Goal: Task Accomplishment & Management: Use online tool/utility

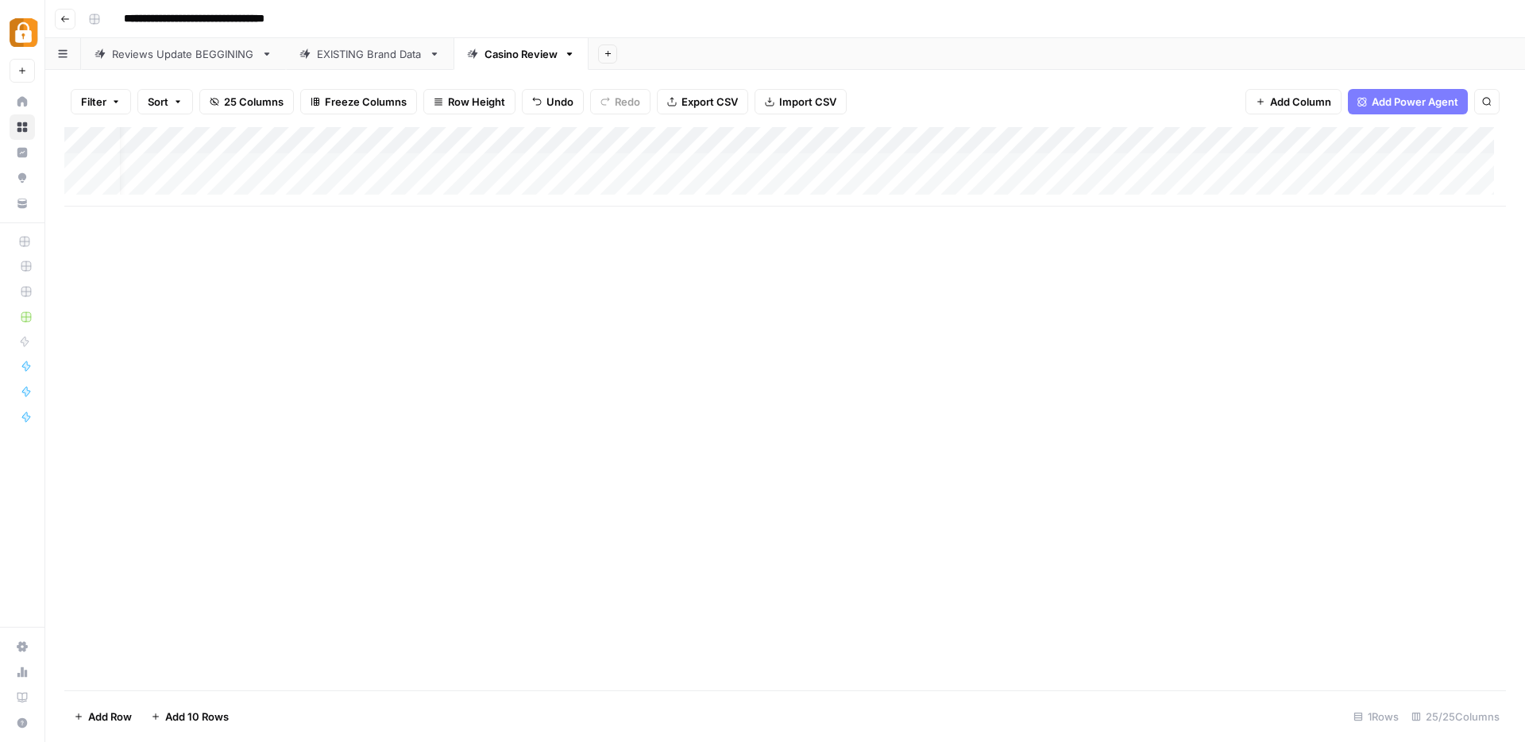
scroll to position [2, 0]
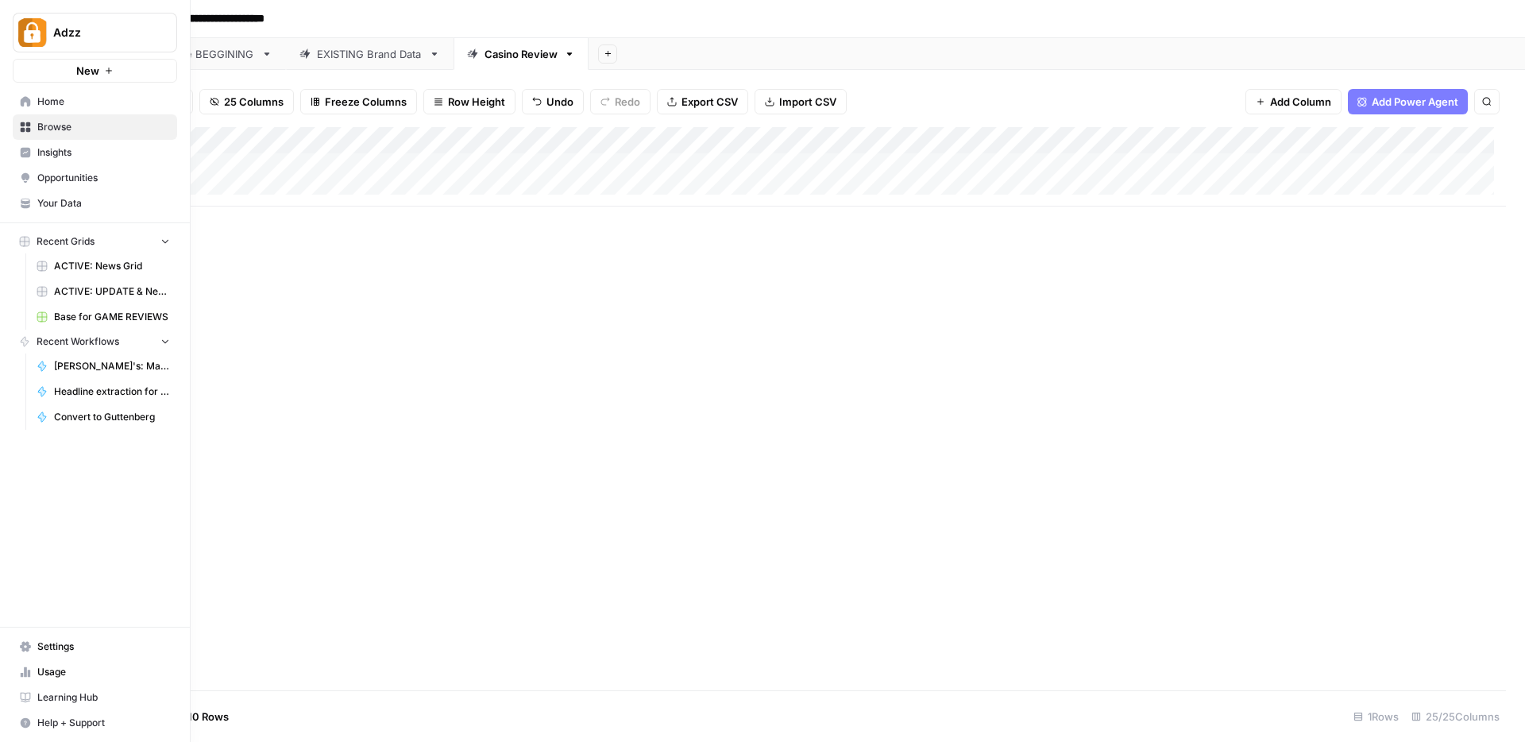
click at [51, 123] on span "Browse" at bounding box center [103, 127] width 133 height 14
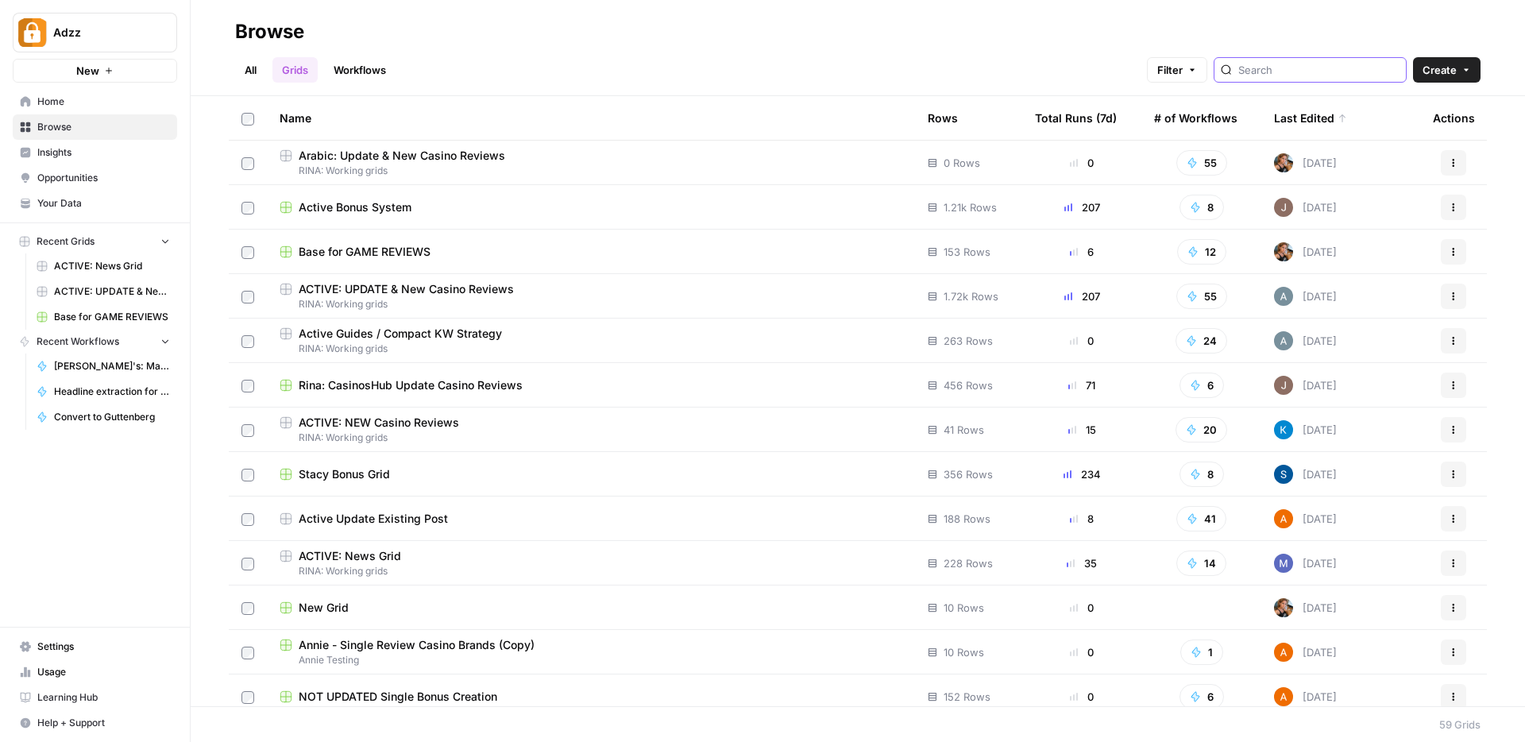
click at [1291, 69] on input "search" at bounding box center [1318, 70] width 161 height 16
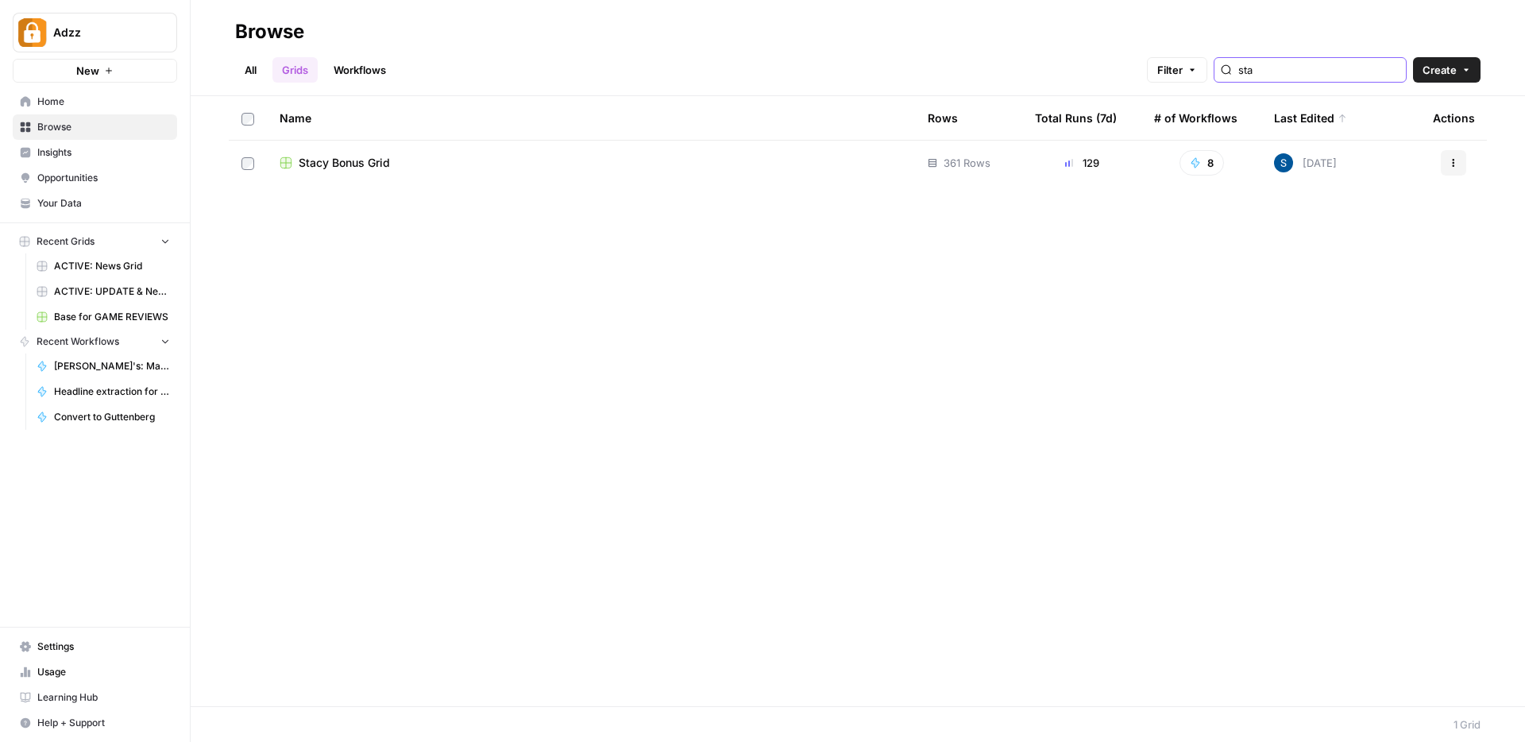
type input "sta"
click at [418, 173] on td "Stacy Bonus Grid" at bounding box center [591, 163] width 648 height 44
click at [372, 164] on span "Stacy Bonus Grid" at bounding box center [344, 163] width 91 height 16
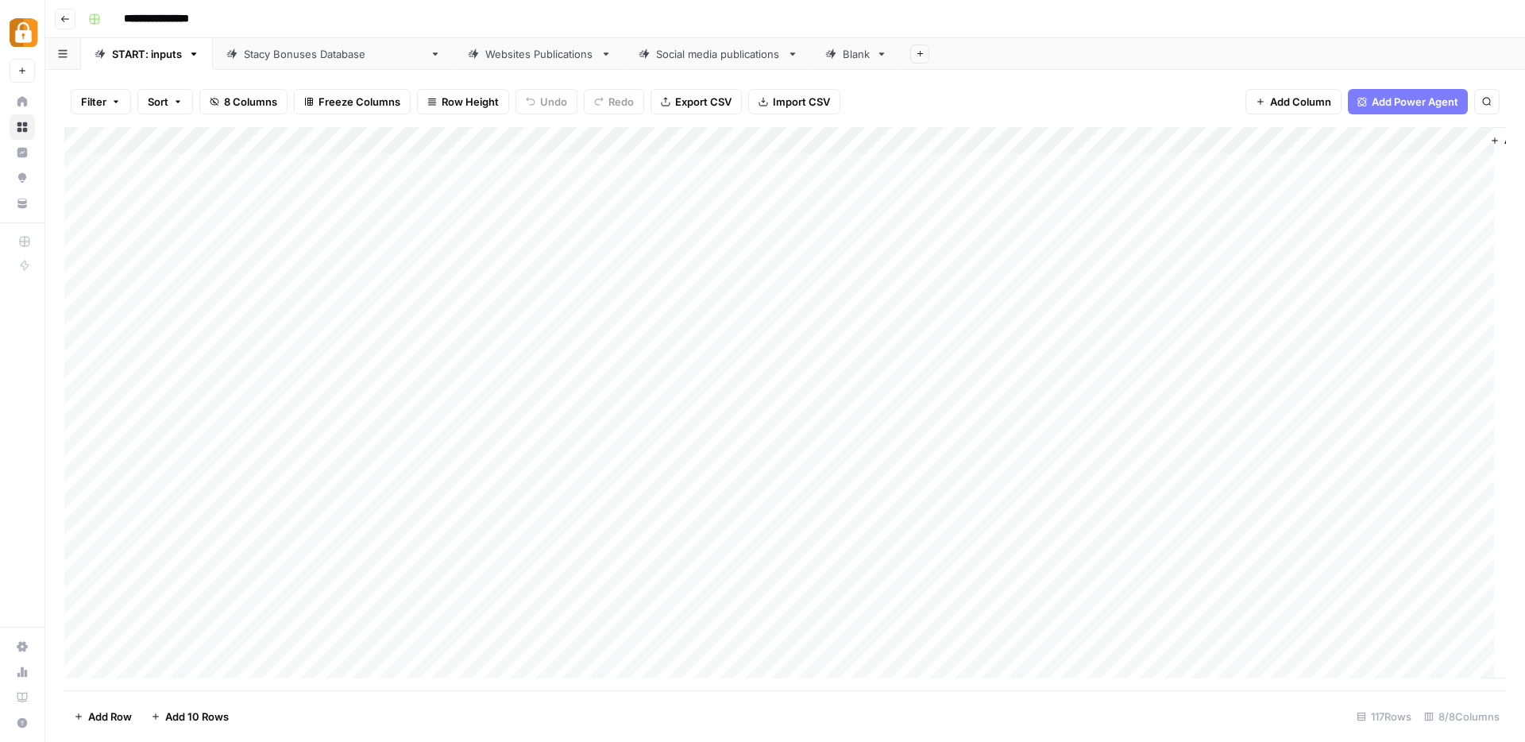
click at [485, 58] on div "Websites Publications" at bounding box center [539, 54] width 109 height 16
click at [1442, 138] on span "Add Column" at bounding box center [1470, 140] width 56 height 14
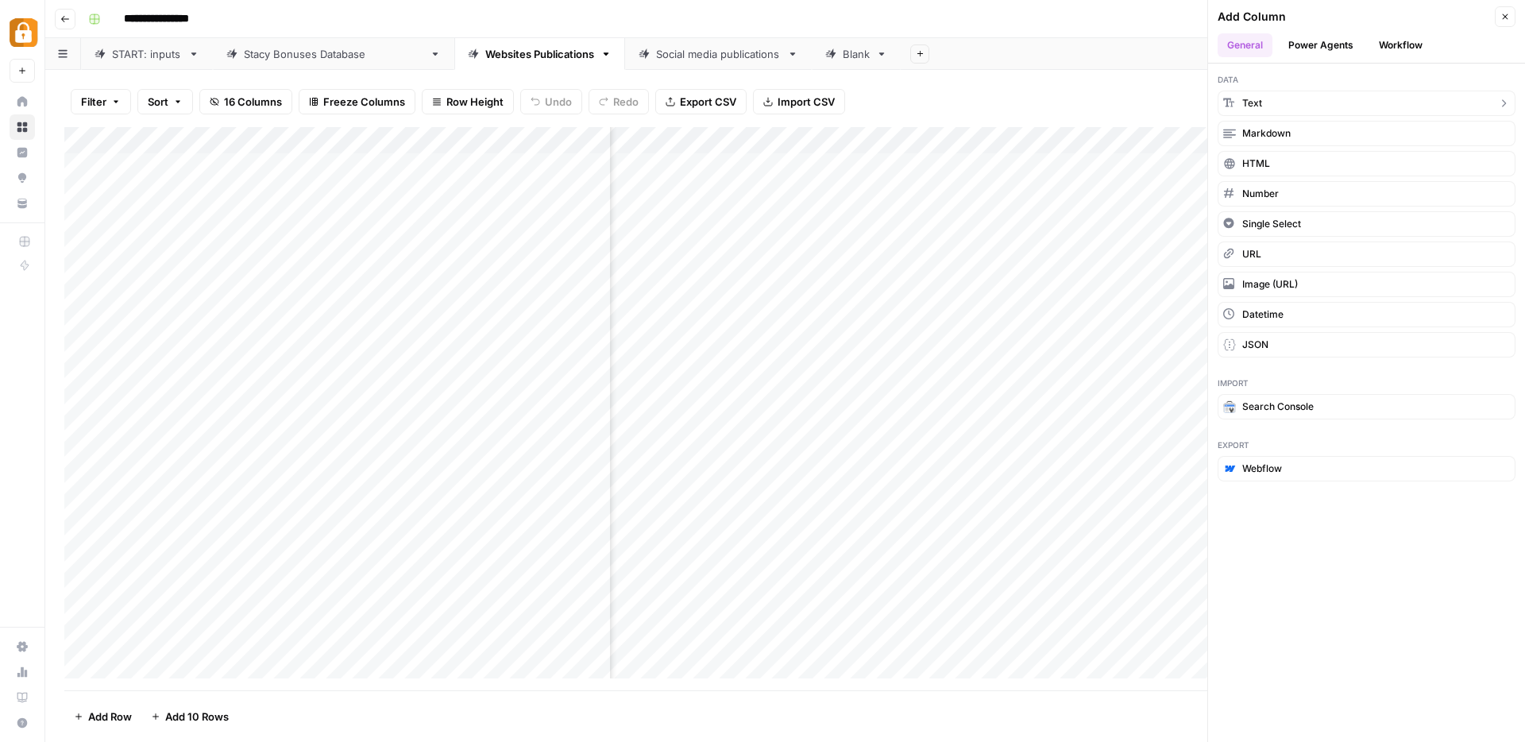
click at [1403, 101] on button "Text" at bounding box center [1367, 103] width 298 height 25
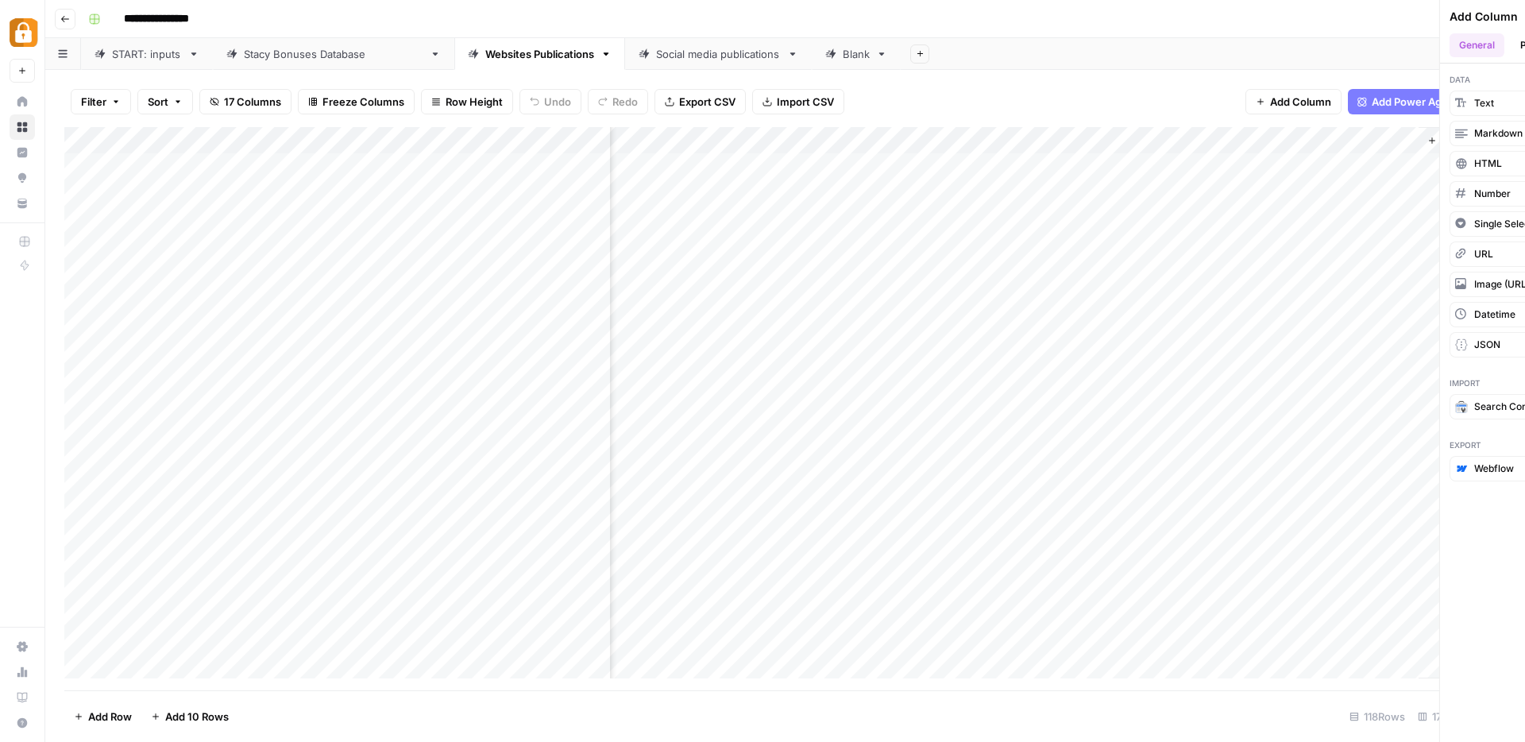
scroll to position [0, 2000]
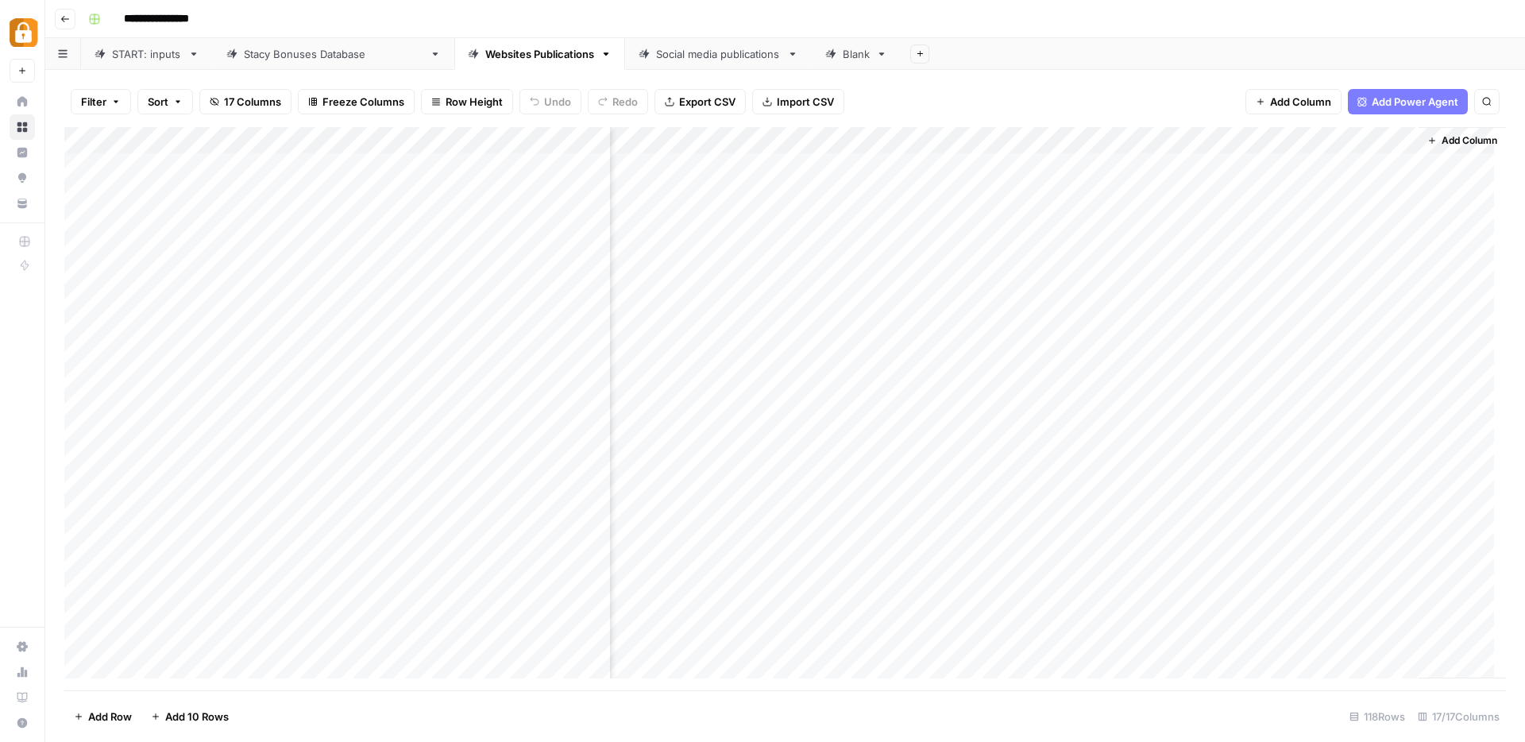
click at [1262, 136] on div "Add Column" at bounding box center [785, 408] width 1442 height 563
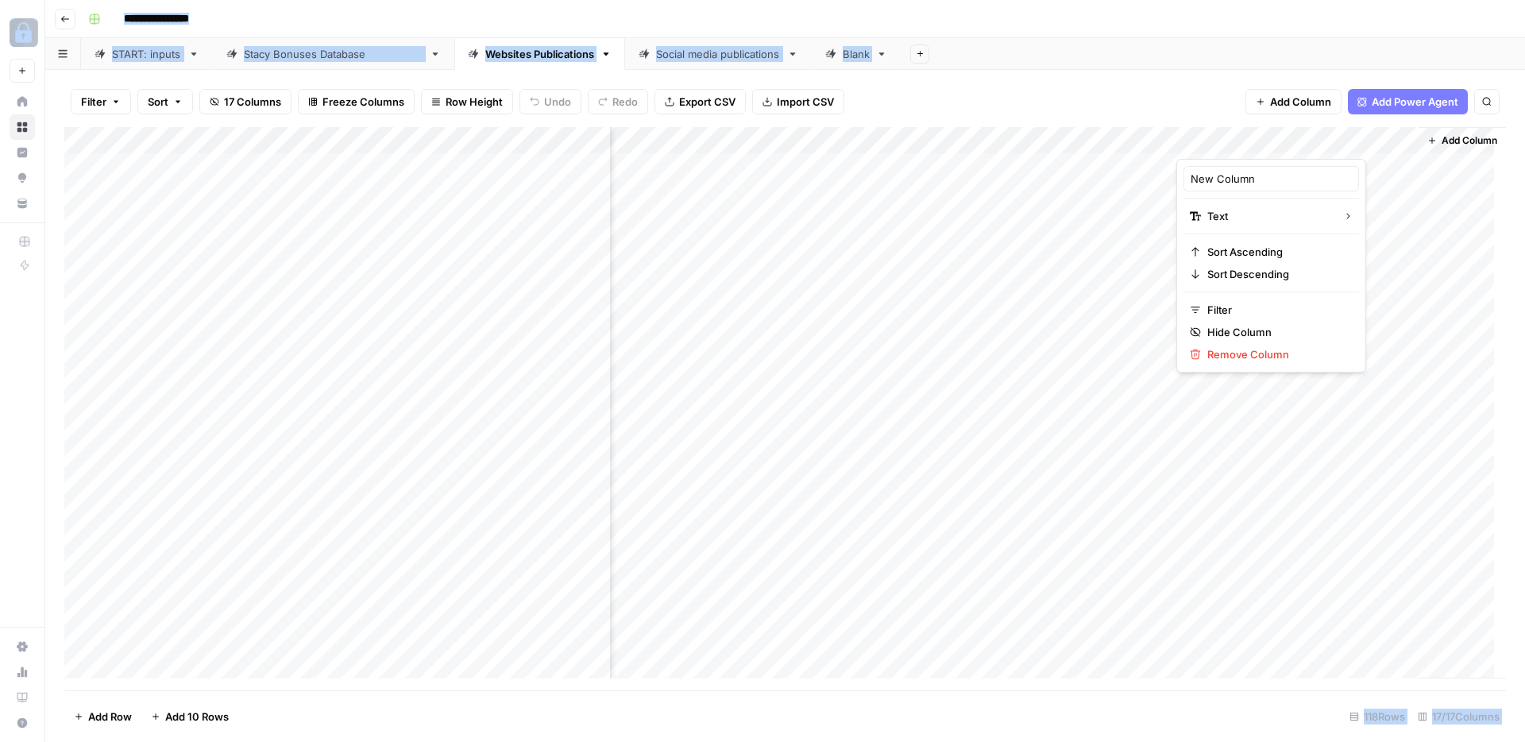
click at [1262, 136] on div at bounding box center [1291, 143] width 230 height 32
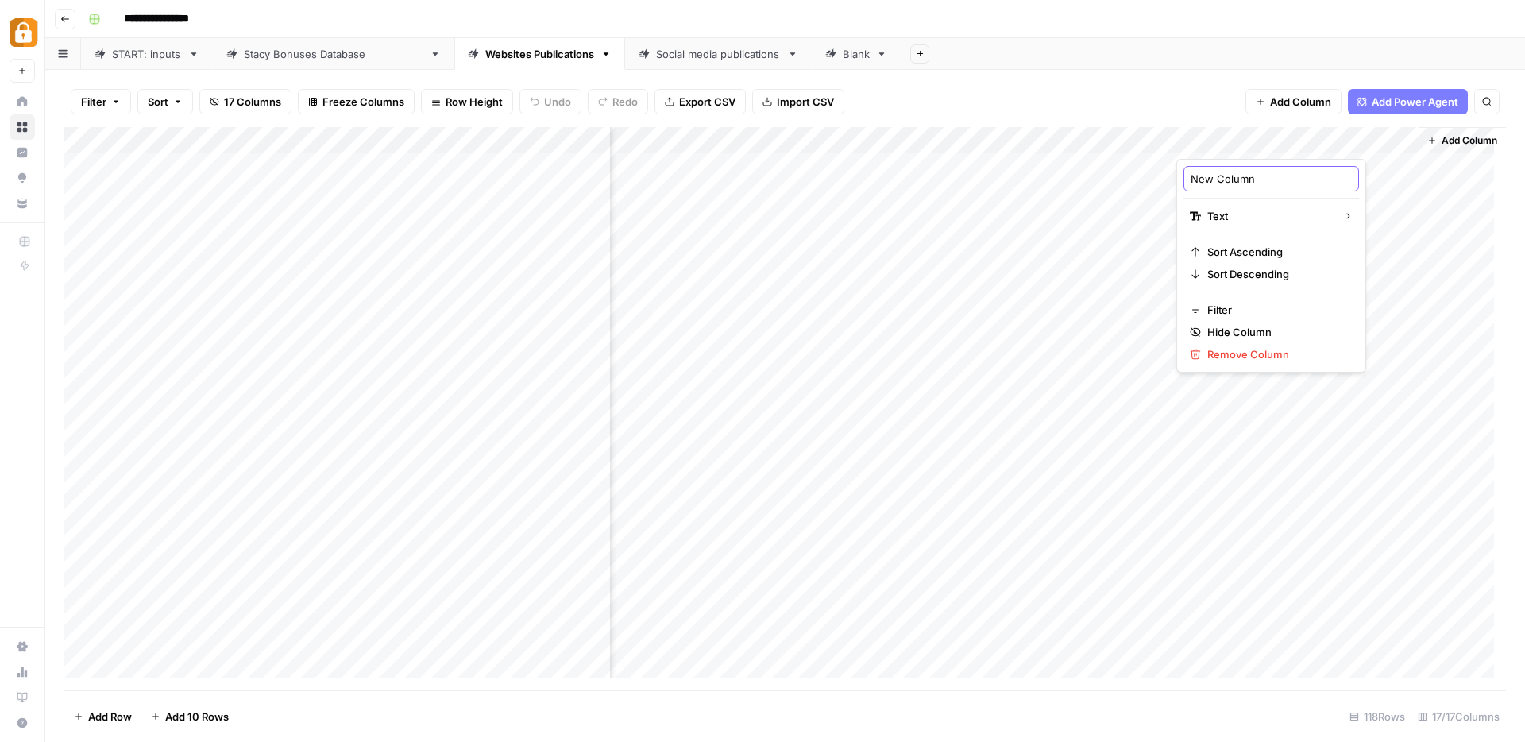
drag, startPoint x: 1263, startPoint y: 179, endPoint x: 1181, endPoint y: 176, distance: 81.9
click at [1181, 176] on div "New Column Text Sort Ascending Sort Descending Filter Hide Column Remove Column" at bounding box center [1271, 266] width 190 height 214
type input "URL to update"
drag, startPoint x: 1287, startPoint y: 148, endPoint x: 709, endPoint y: 140, distance: 577.5
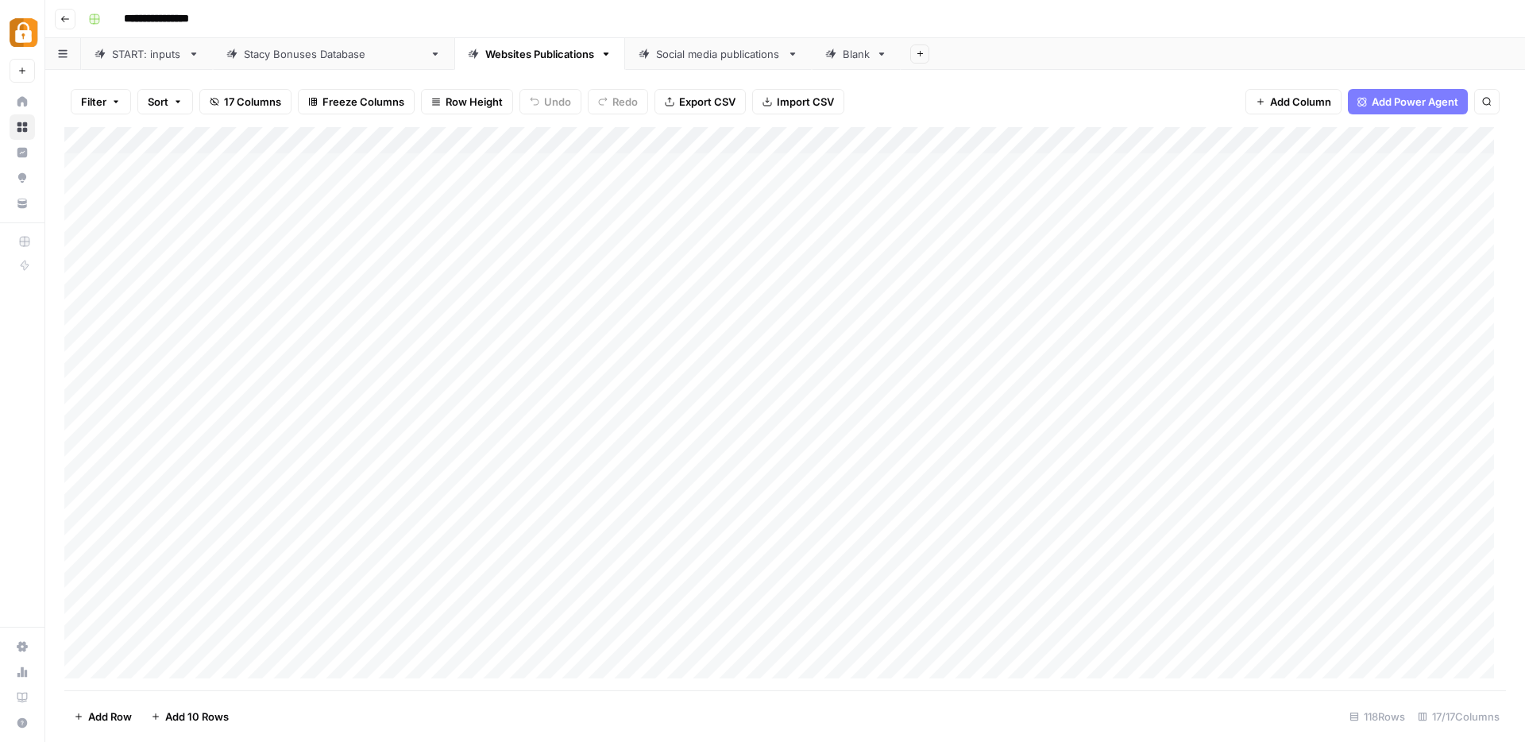
click at [709, 140] on div "Add Column" at bounding box center [785, 408] width 1442 height 563
click at [941, 142] on div "Add Column" at bounding box center [785, 408] width 1442 height 563
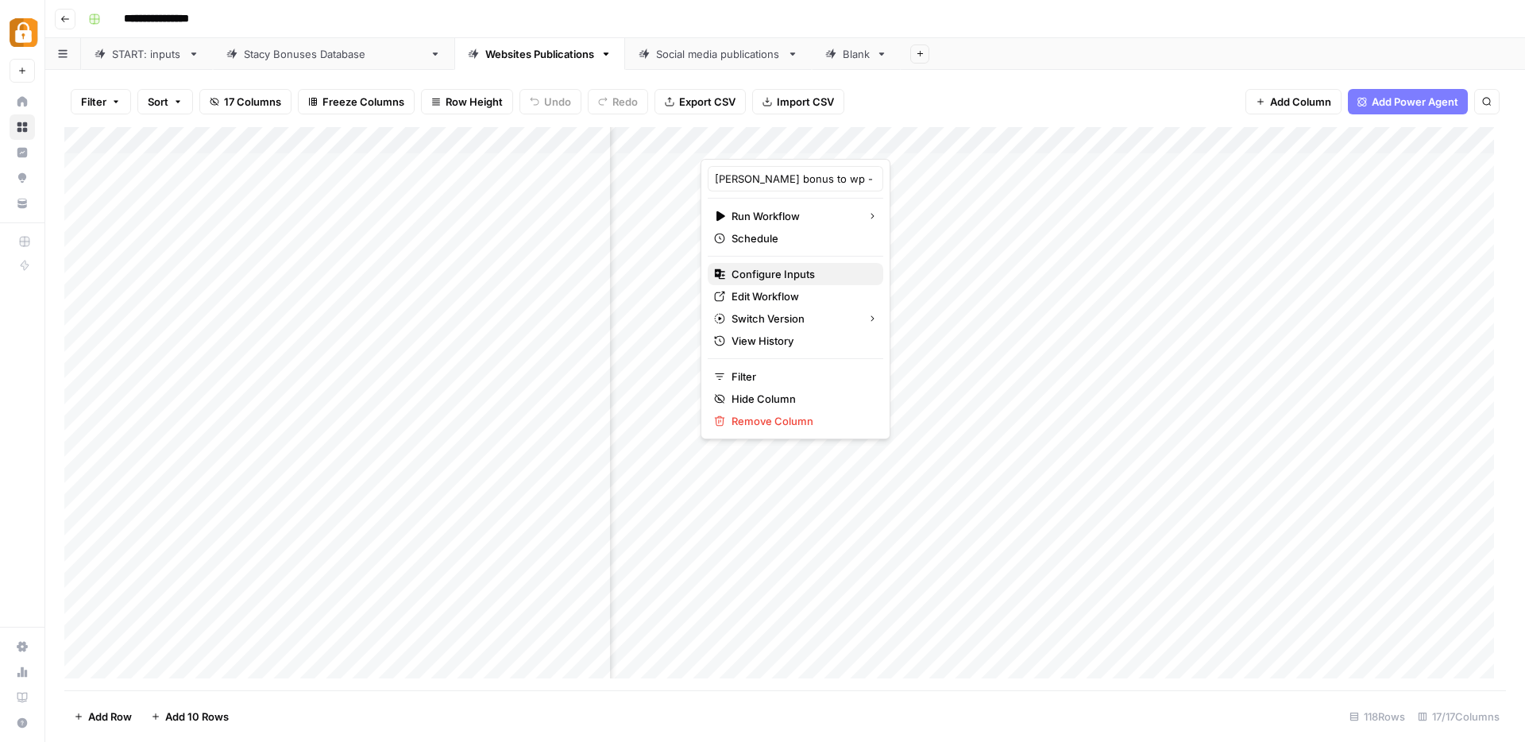
click at [787, 270] on span "Configure Inputs" at bounding box center [800, 274] width 139 height 16
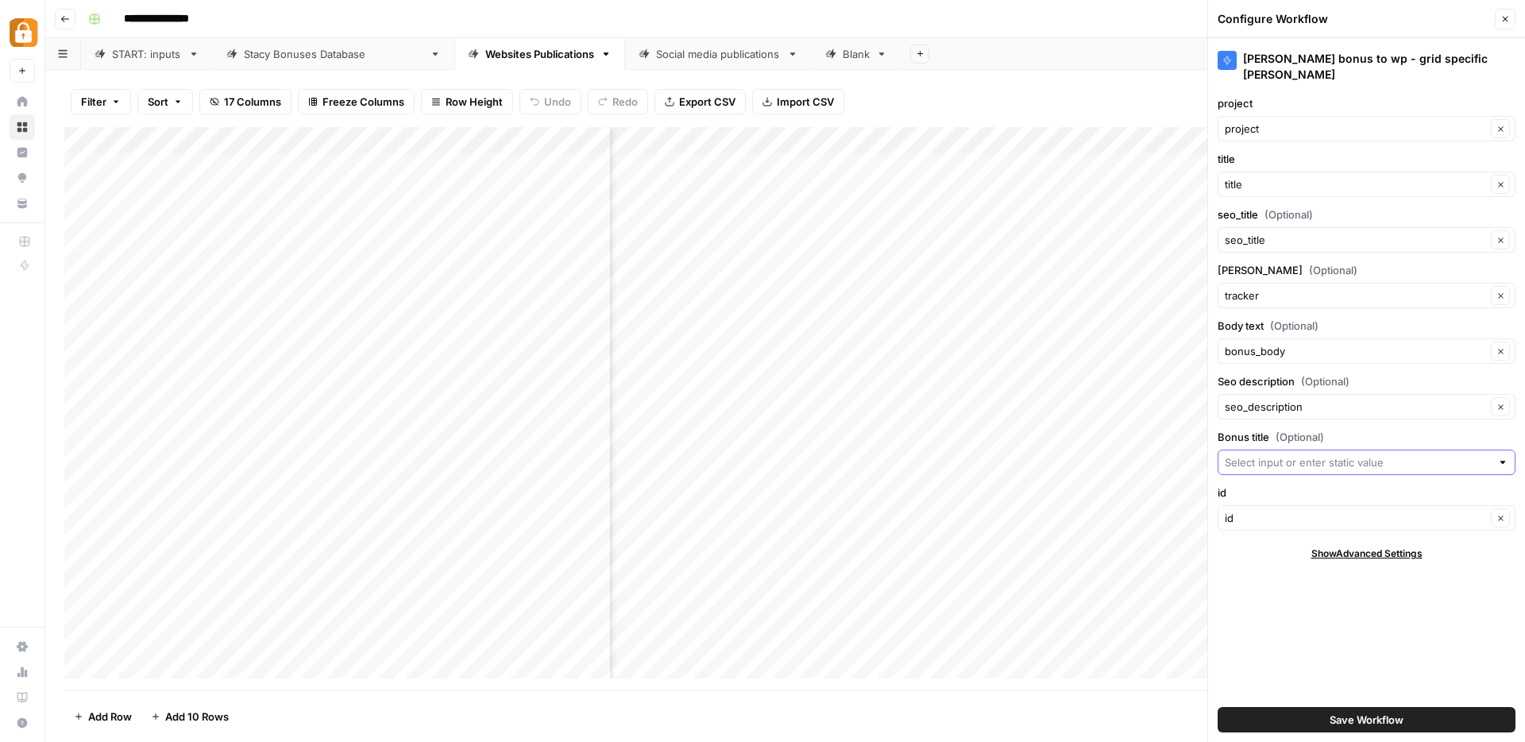
click at [1253, 454] on input "Bonus title (Optional)" at bounding box center [1358, 462] width 266 height 16
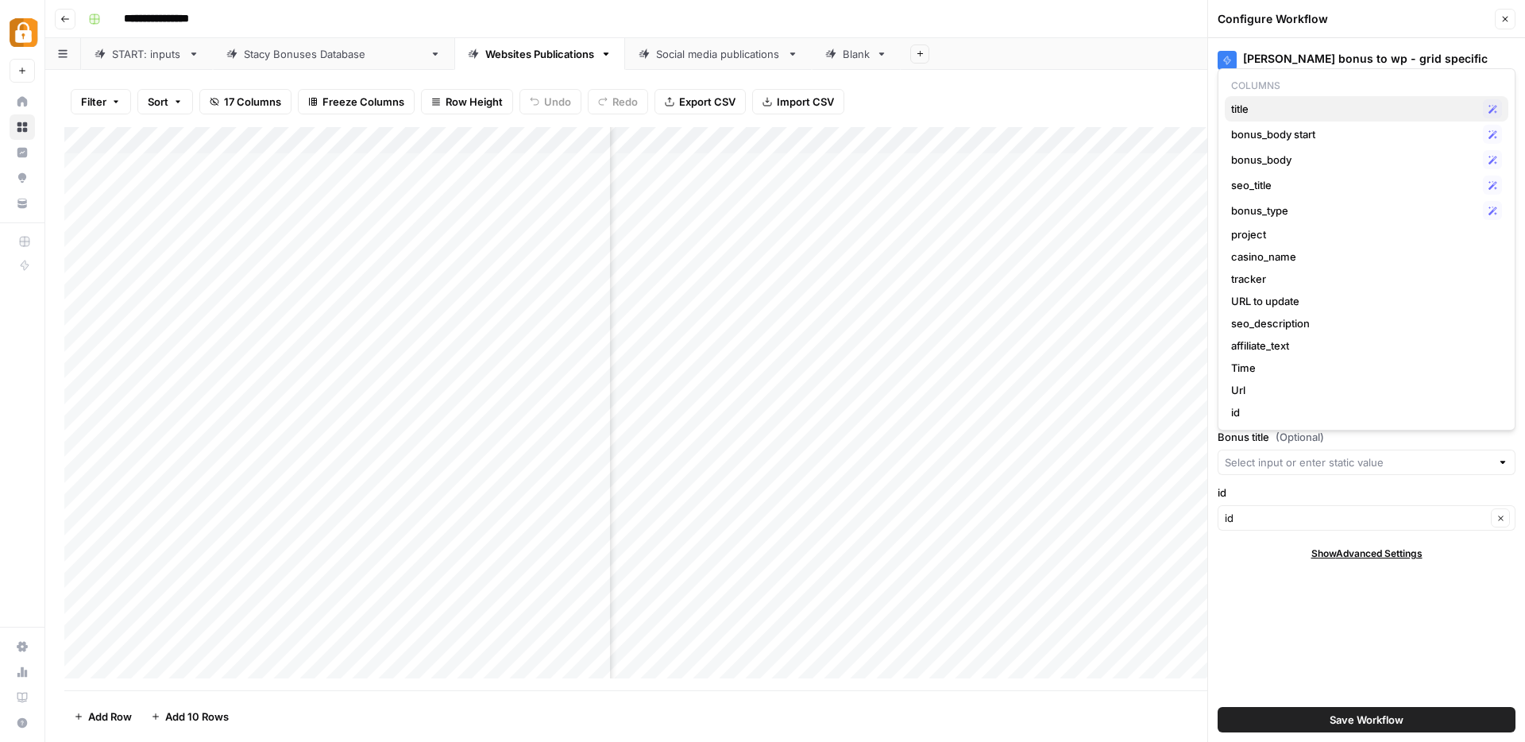
click at [1270, 114] on span "title" at bounding box center [1353, 109] width 245 height 16
type input "title"
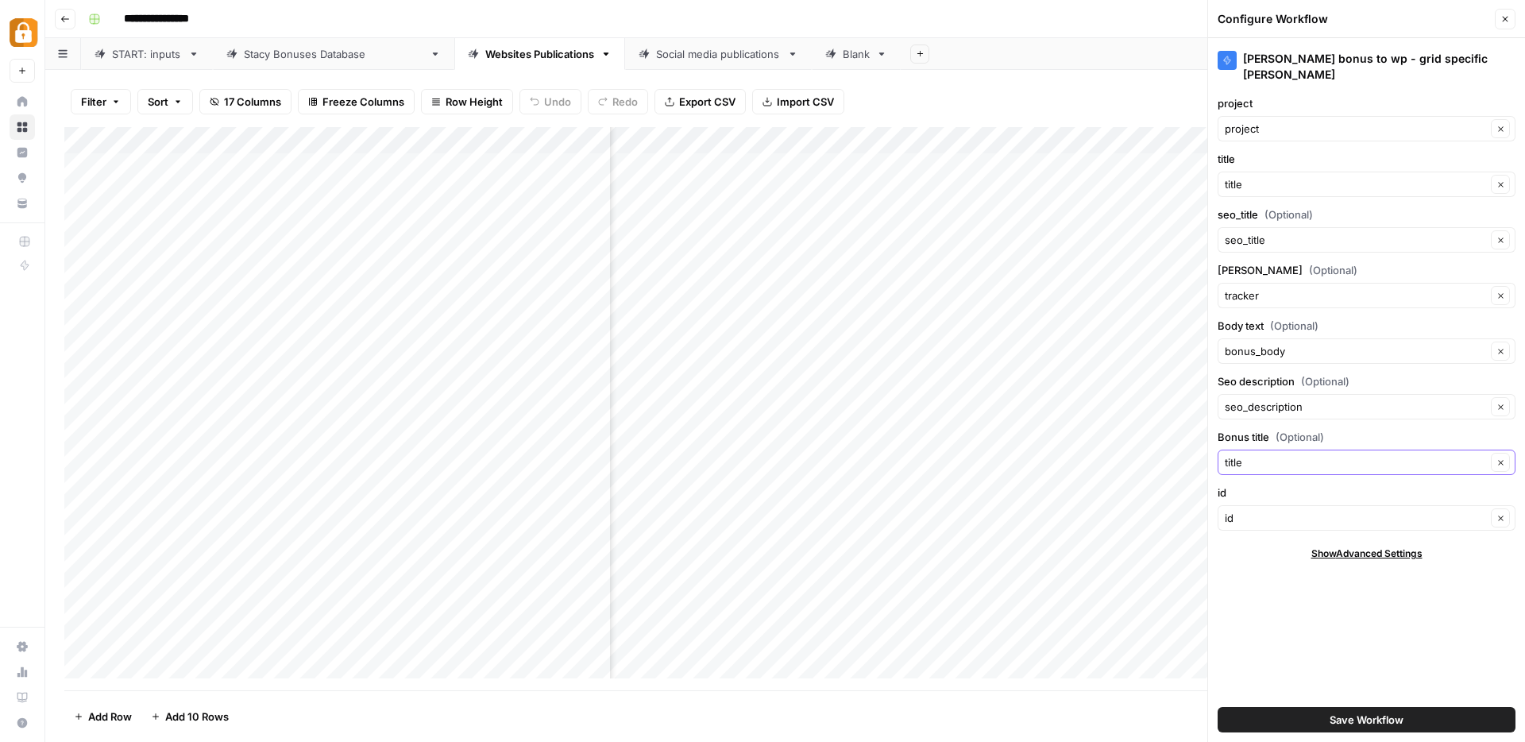
click at [1501, 458] on icon "button" at bounding box center [1500, 462] width 9 height 9
click at [1326, 712] on button "Save Workflow" at bounding box center [1367, 719] width 298 height 25
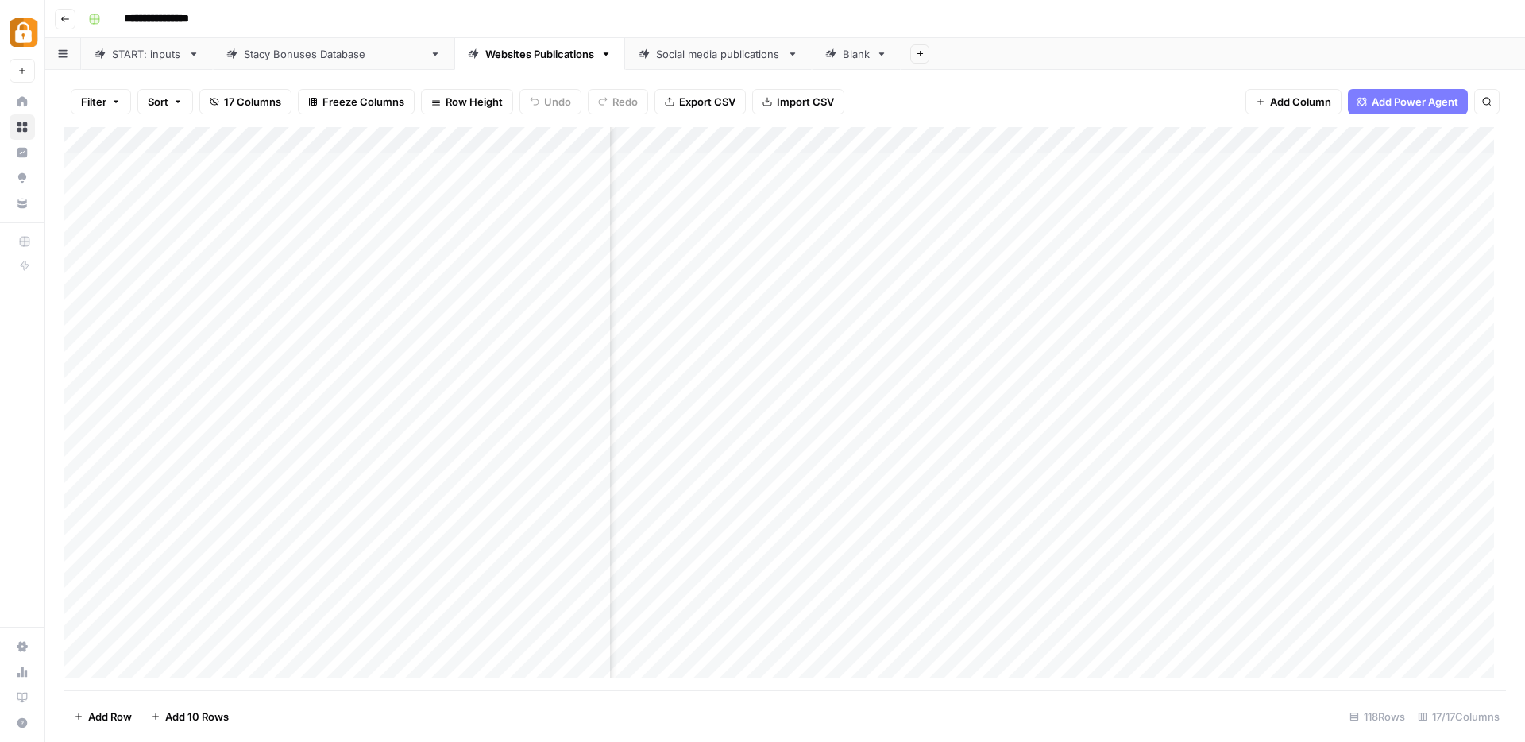
click at [939, 141] on div "Add Column" at bounding box center [785, 408] width 1442 height 563
